Goal: Information Seeking & Learning: Learn about a topic

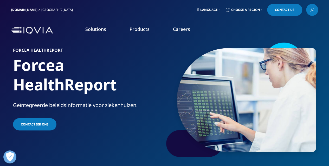
click at [201, 5] on link "Language" at bounding box center [208, 10] width 24 height 12
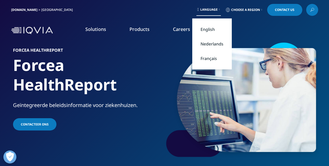
click at [211, 42] on link "Nederlands" at bounding box center [212, 44] width 40 height 15
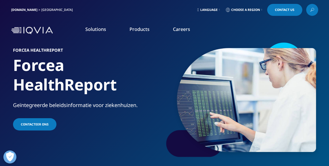
click at [181, 31] on link "Careers" at bounding box center [181, 29] width 17 height 6
click at [15, 116] on link "Learn more" at bounding box center [46, 118] width 76 height 4
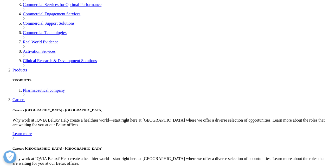
scroll to position [286, 0]
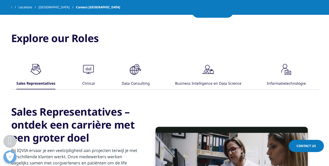
click at [32, 69] on icon at bounding box center [31, 71] width 2 height 4
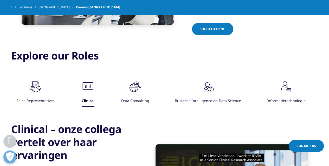
scroll to position [234, 0]
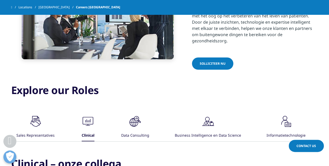
click at [43, 122] on icon ".cls-1{fill:#00a3e0;}" at bounding box center [36, 122] width 16 height 16
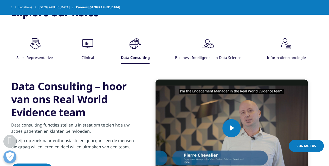
scroll to position [312, 0]
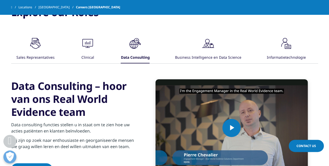
click at [222, 64] on div "Video Player is loading. Play Video Play Skip Backward Skip Forward Mute Curren…" at bounding box center [164, 127] width 307 height 126
click at [193, 44] on div ".cls-1{fill:#00a3e0;} Business Intelligence en Data Science" at bounding box center [208, 50] width 66 height 28
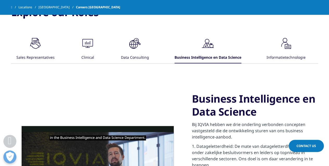
click at [285, 52] on div "Informatietechnologie" at bounding box center [286, 57] width 39 height 11
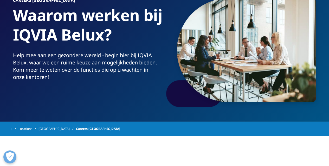
scroll to position [0, 0]
